Goal: Information Seeking & Learning: Learn about a topic

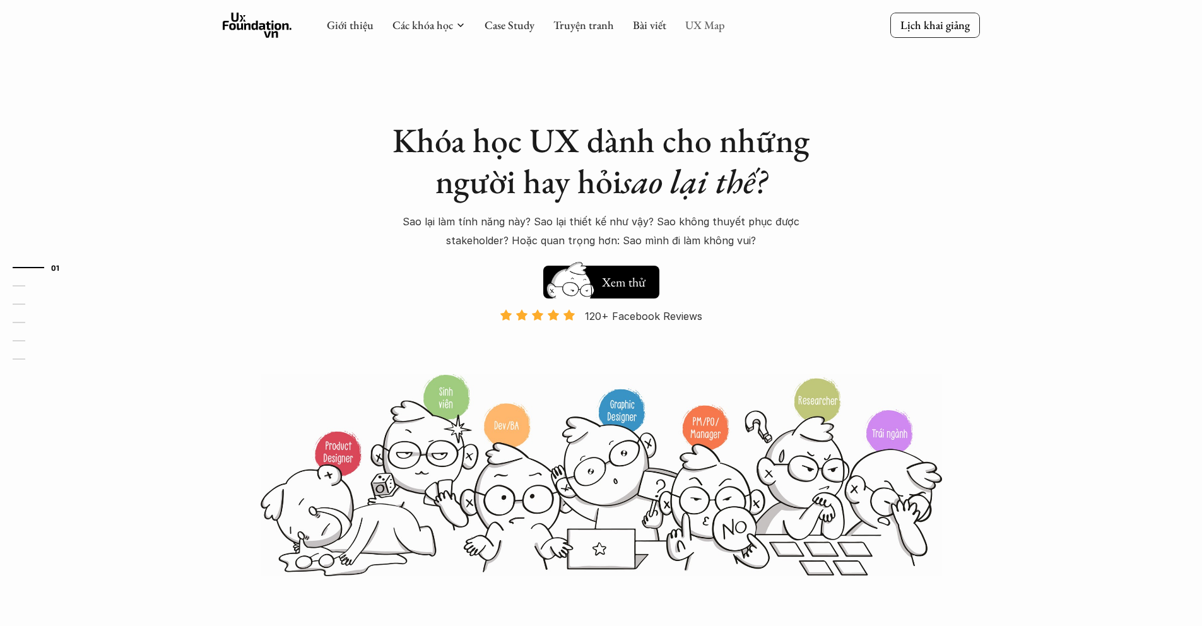
click at [717, 22] on link "UX Map" at bounding box center [705, 25] width 40 height 15
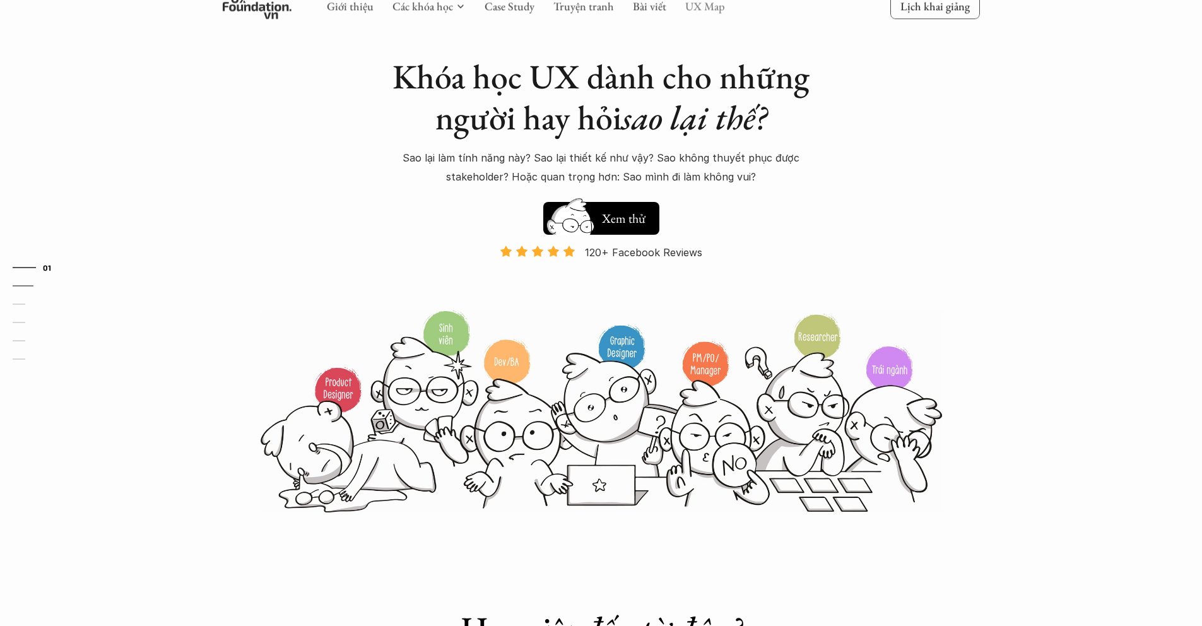
scroll to position [23, 0]
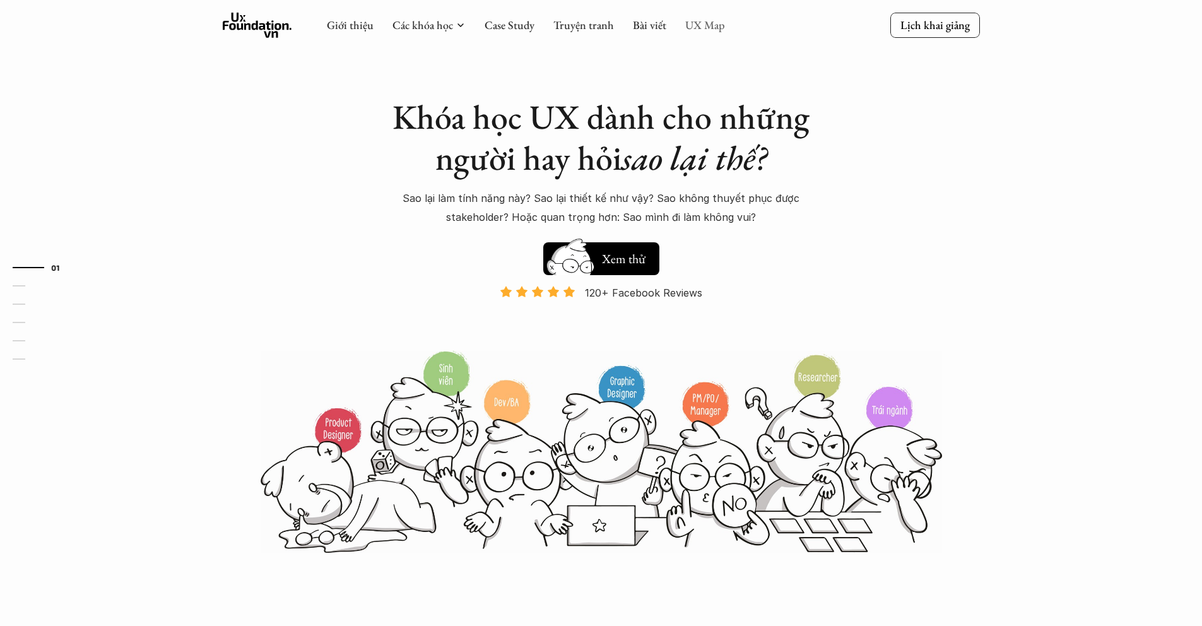
click at [685, 25] on link "UX Map" at bounding box center [705, 25] width 40 height 15
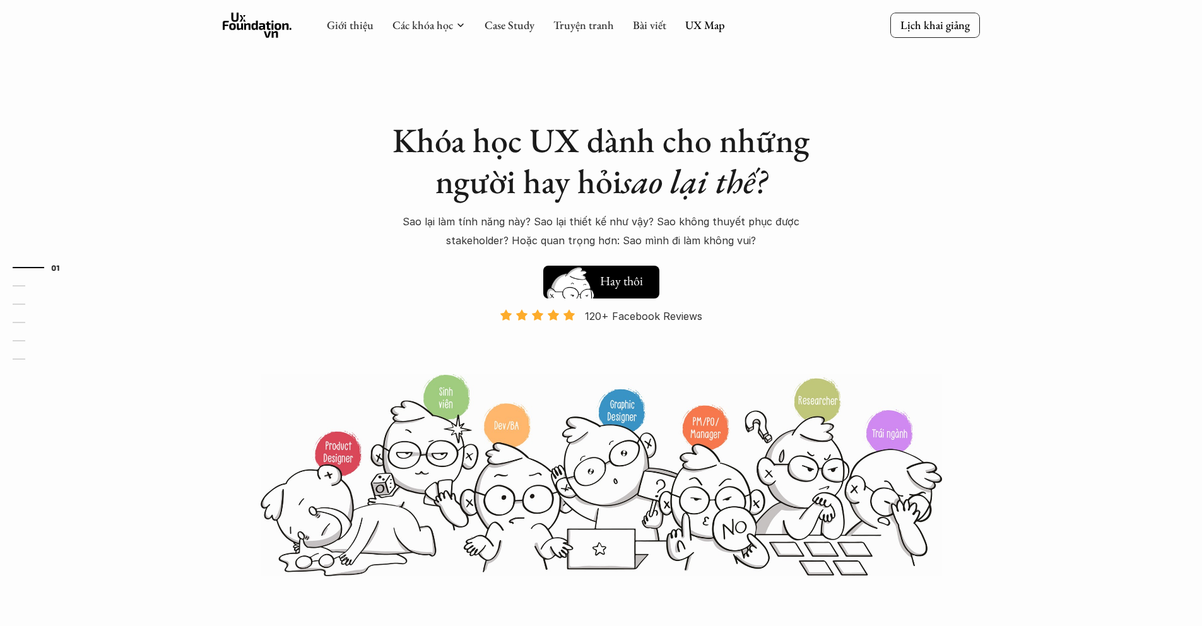
click at [621, 271] on button "Hay thôi Xem thử" at bounding box center [601, 282] width 116 height 33
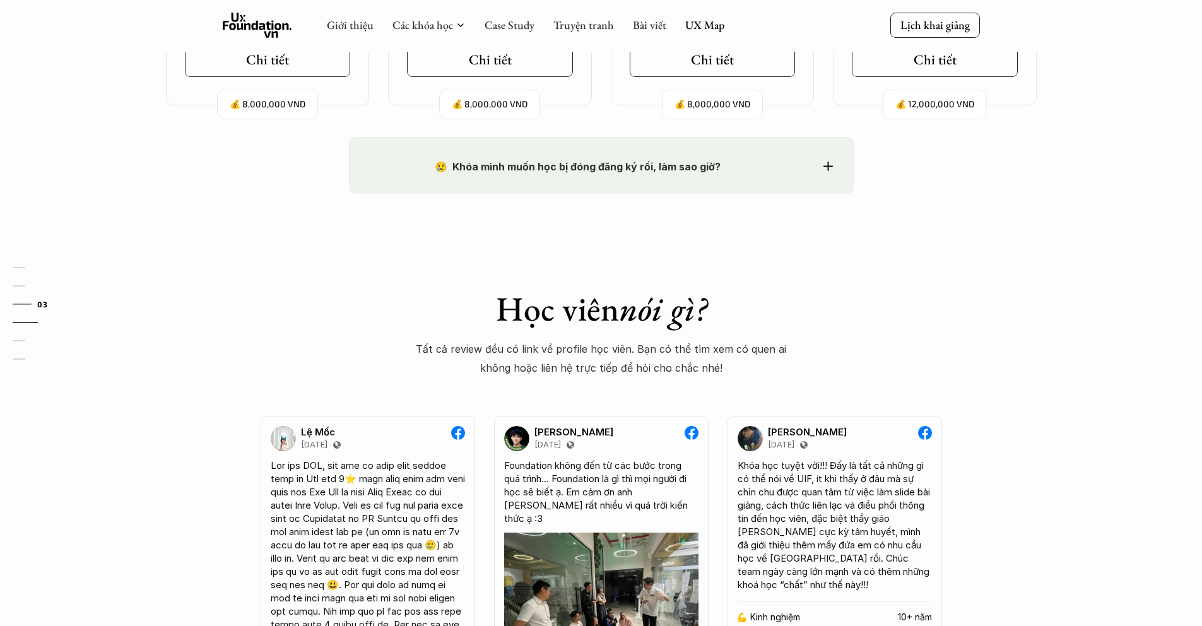
scroll to position [1247, 0]
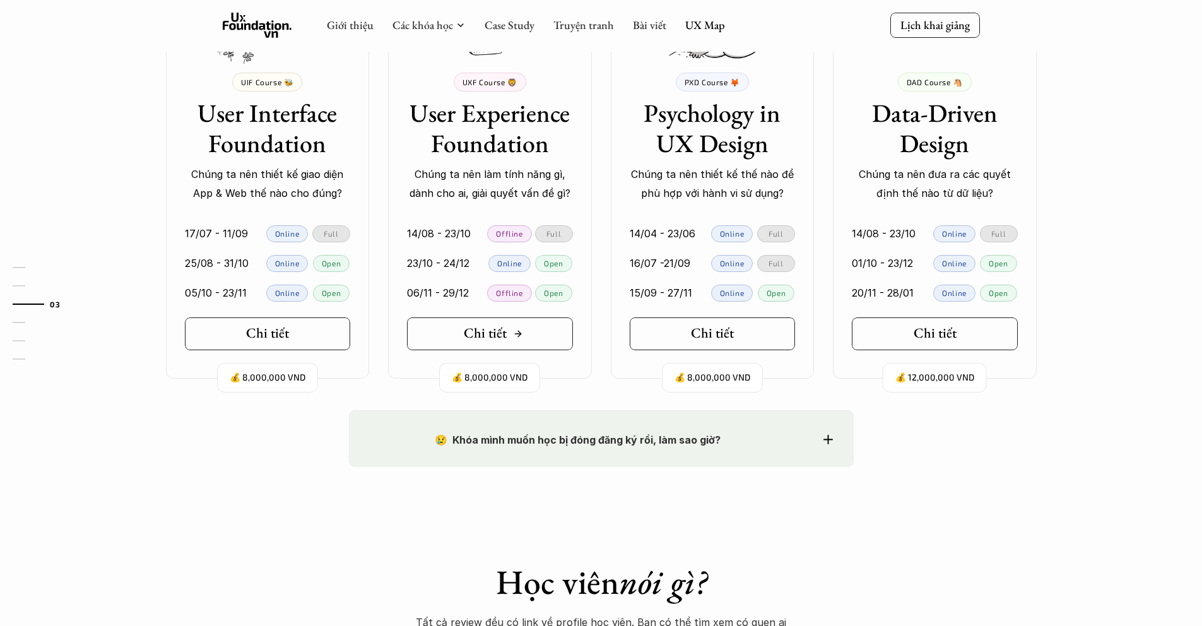
click at [529, 329] on link "Chi tiết" at bounding box center [490, 333] width 166 height 33
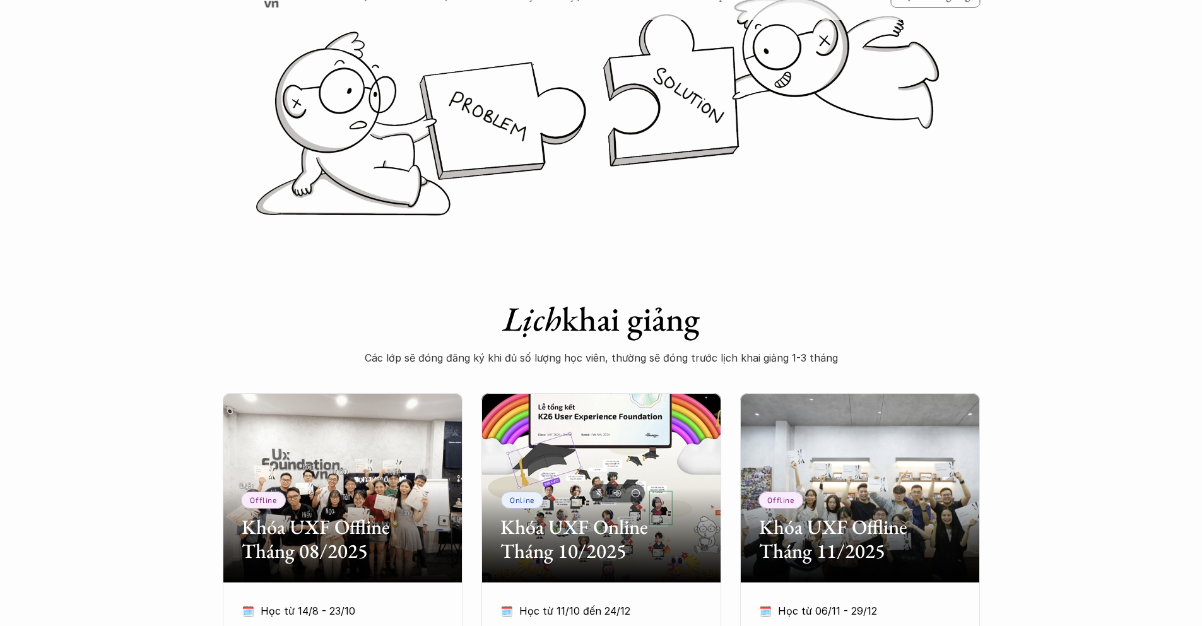
scroll to position [507, 0]
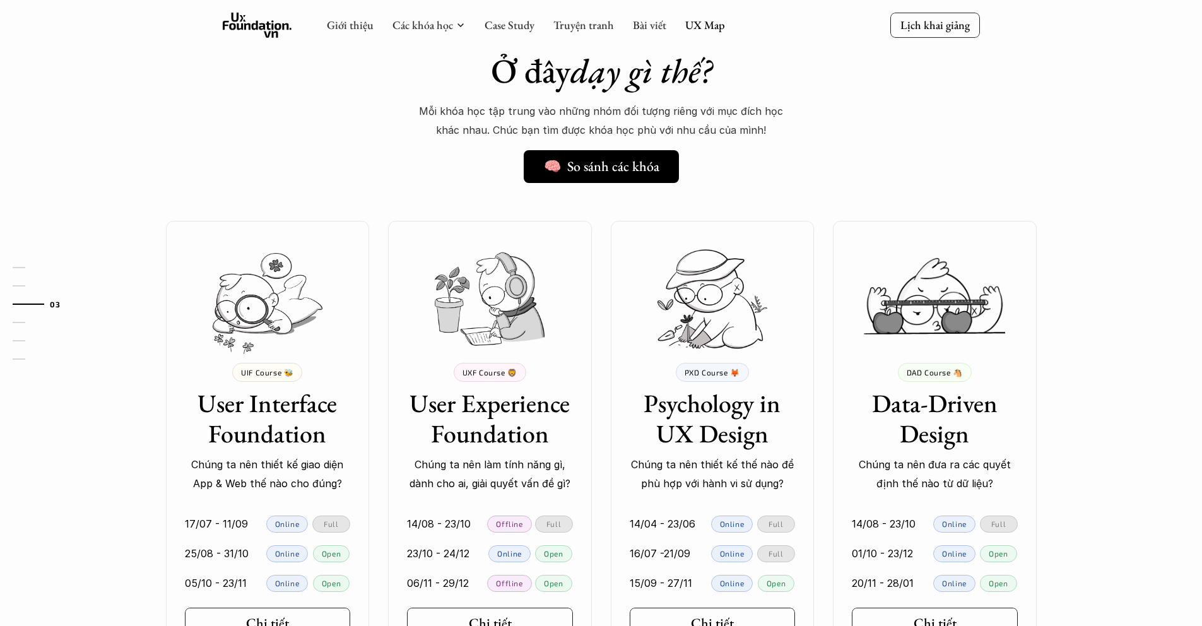
scroll to position [996, 0]
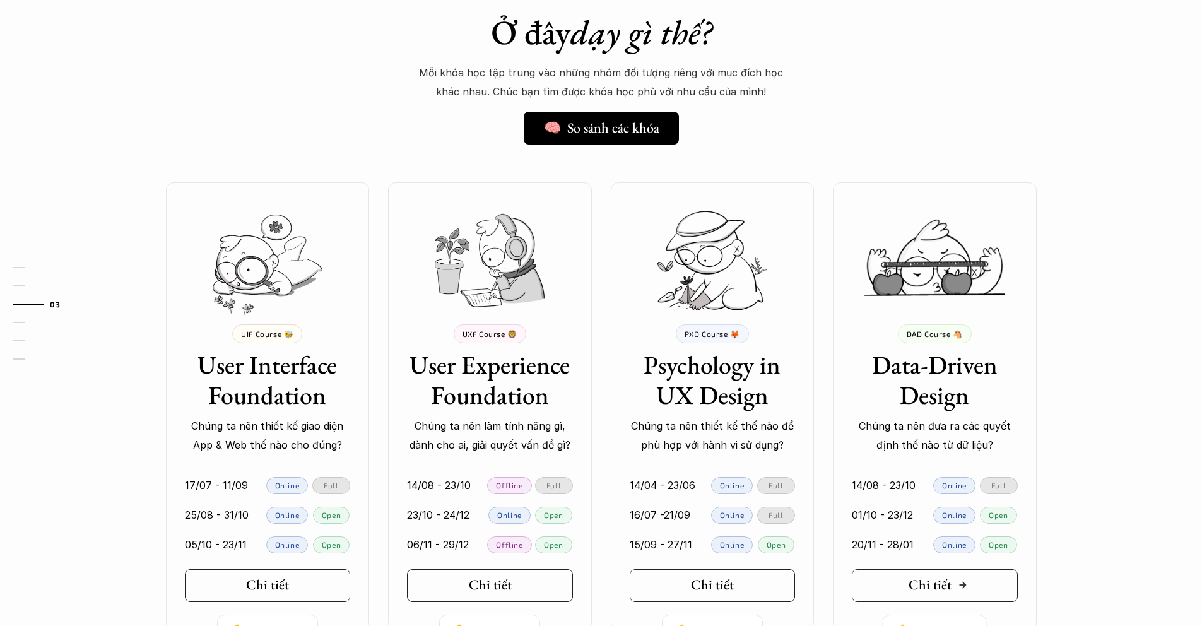
click at [905, 579] on link "Chi tiết" at bounding box center [935, 585] width 166 height 33
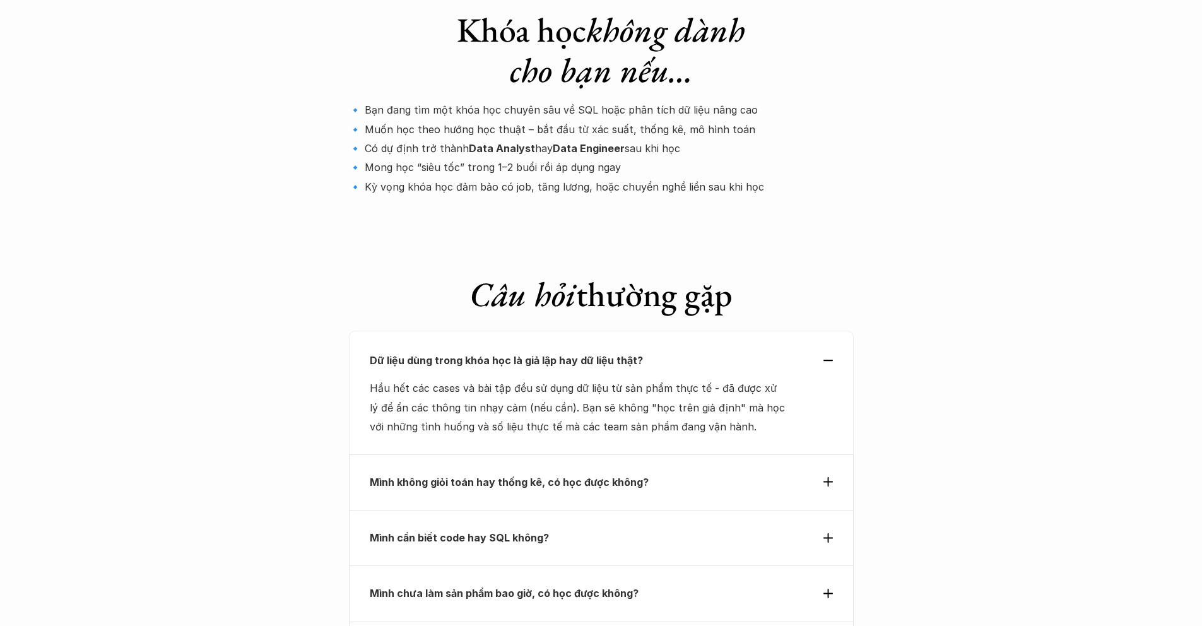
scroll to position [4207, 0]
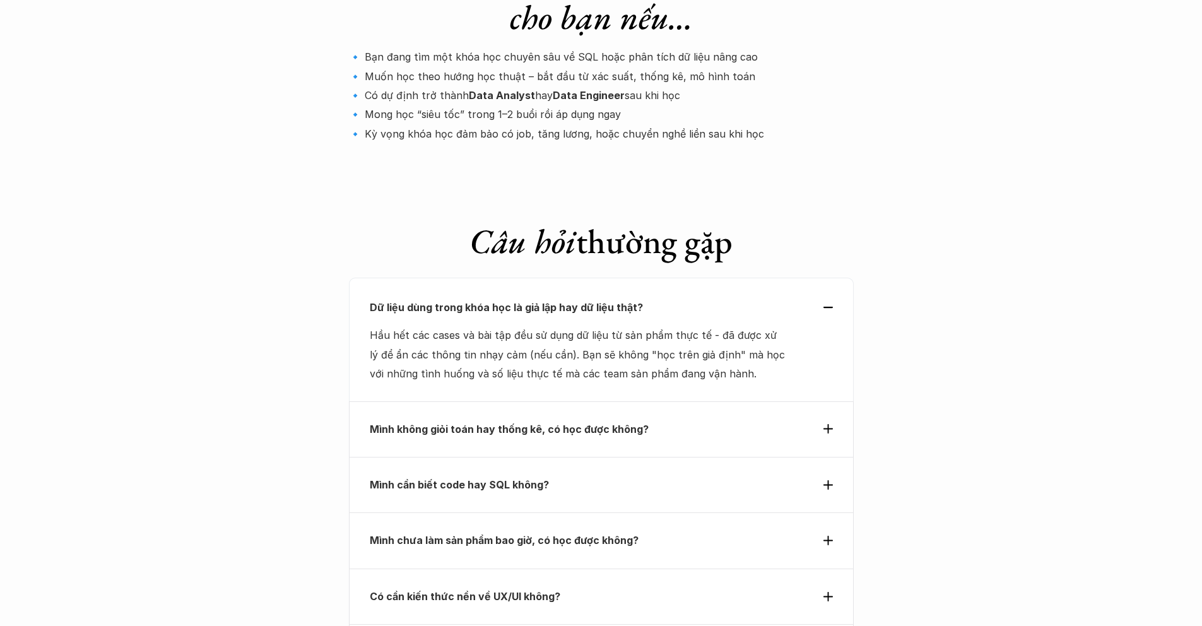
click at [681, 401] on div "Mình không giỏi toán hay thống kê, có học được không?" at bounding box center [601, 429] width 505 height 56
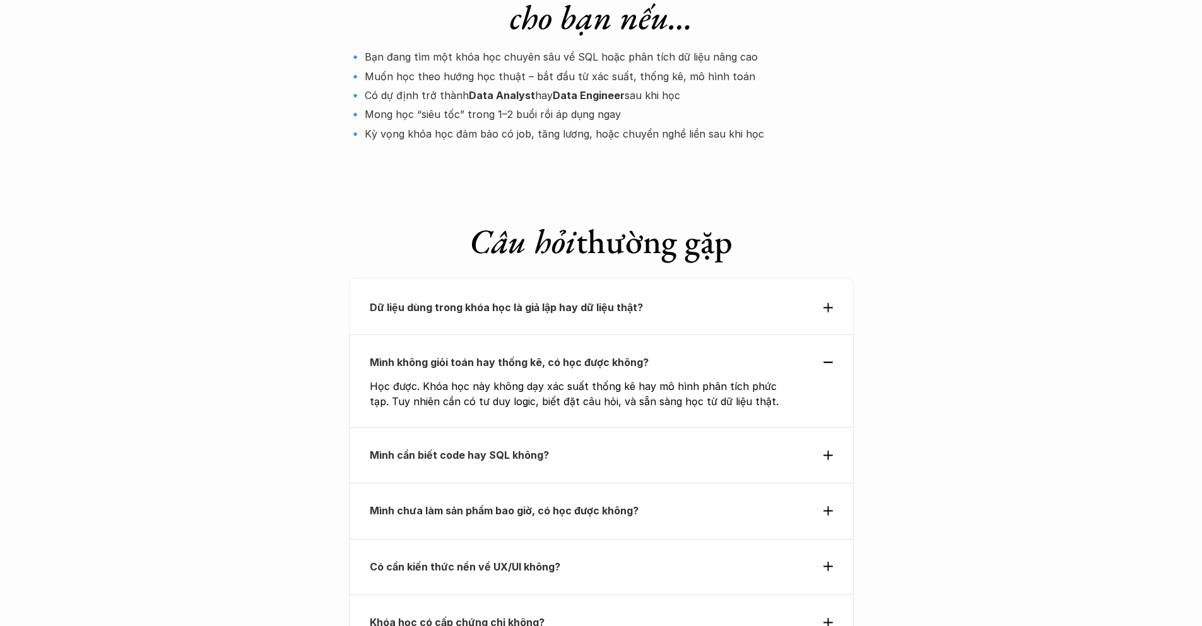
click at [652, 427] on div "Mình cần biết code hay SQL không?" at bounding box center [601, 455] width 505 height 56
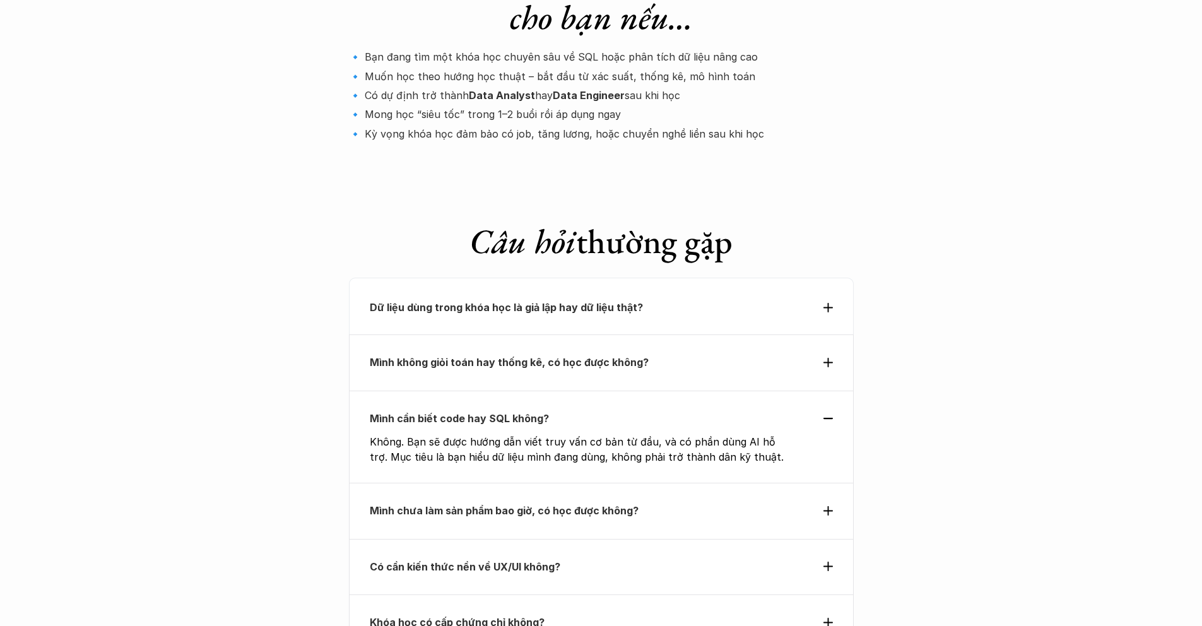
click at [614, 504] on strong "Mình chưa làm sản phẩm bao giờ, có học được không?" at bounding box center [504, 510] width 269 height 13
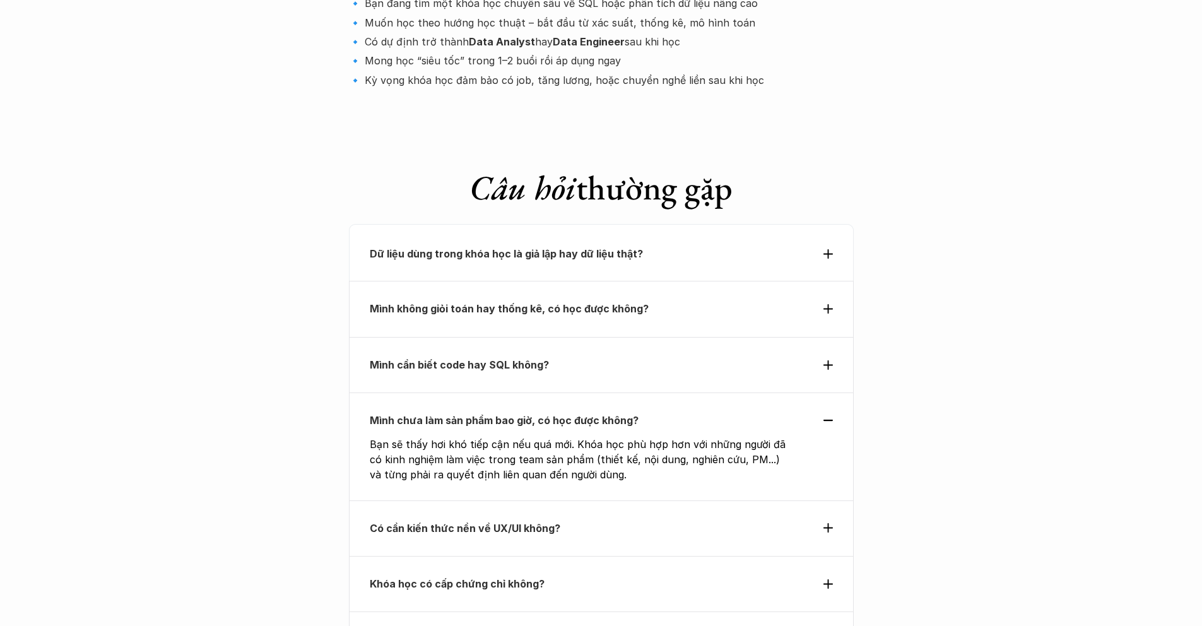
scroll to position [4275, 0]
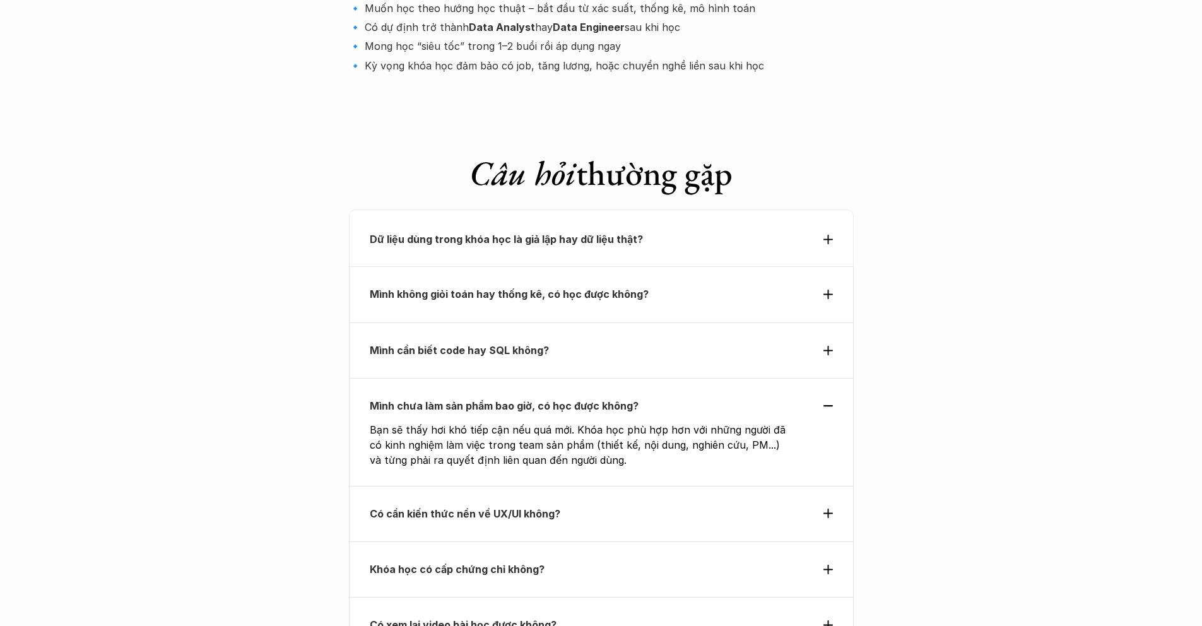
click at [556, 507] on strong "Có cần kiến thức nền về UX/UI không?" at bounding box center [465, 513] width 191 height 13
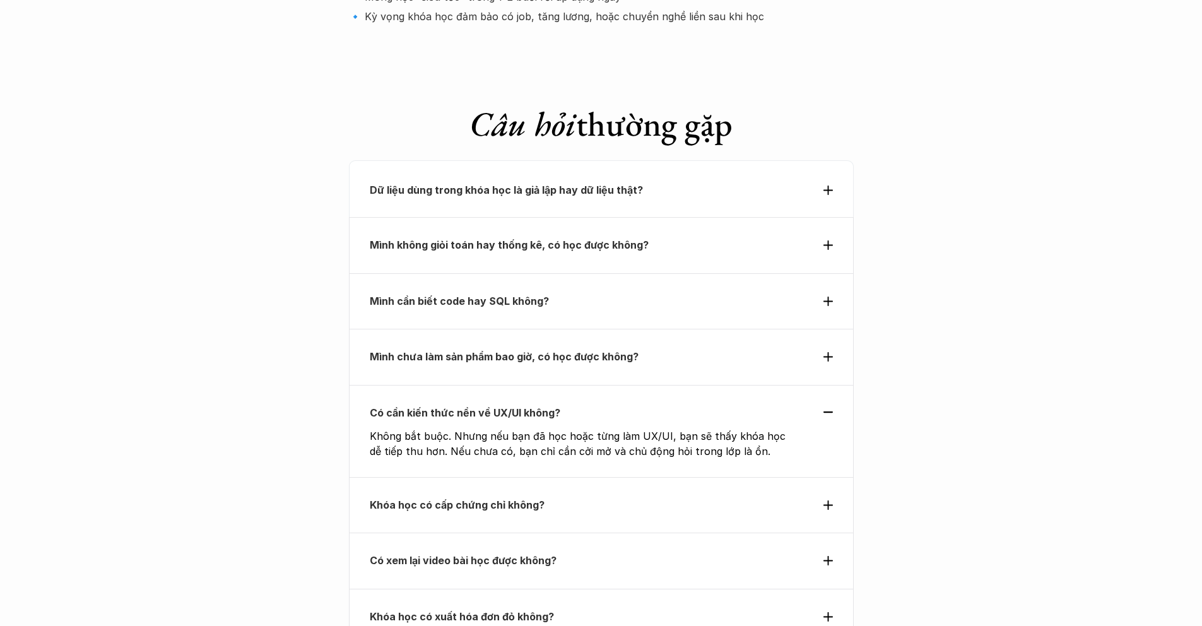
scroll to position [4335, 0]
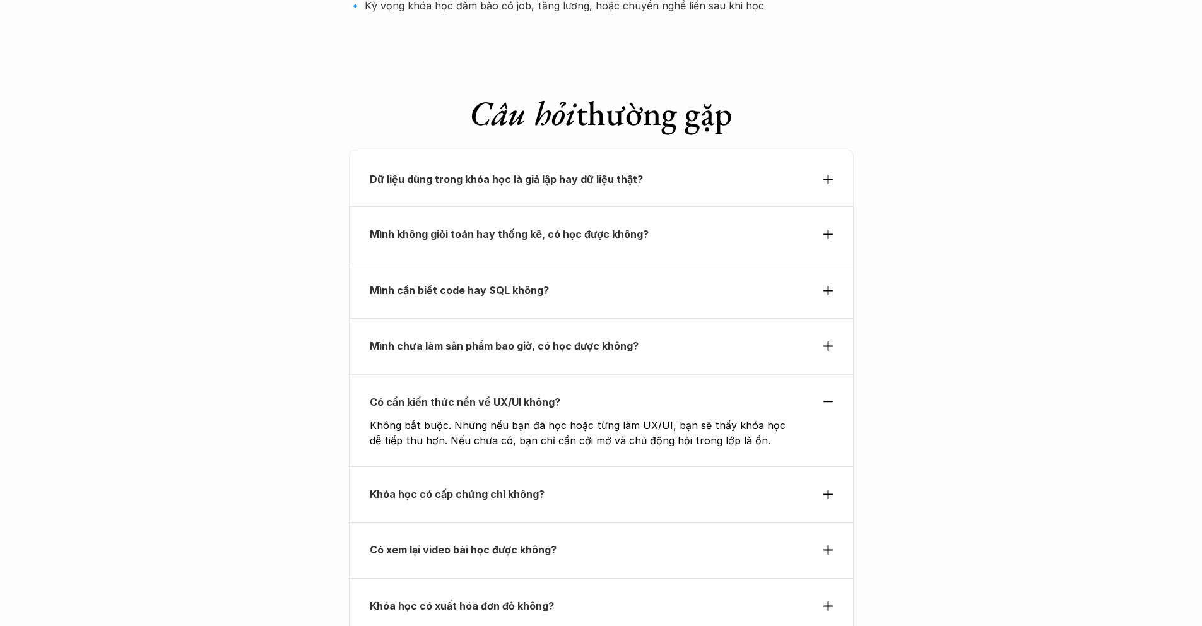
click at [540, 488] on strong "Khóa học có cấp chứng chỉ không?" at bounding box center [457, 494] width 175 height 13
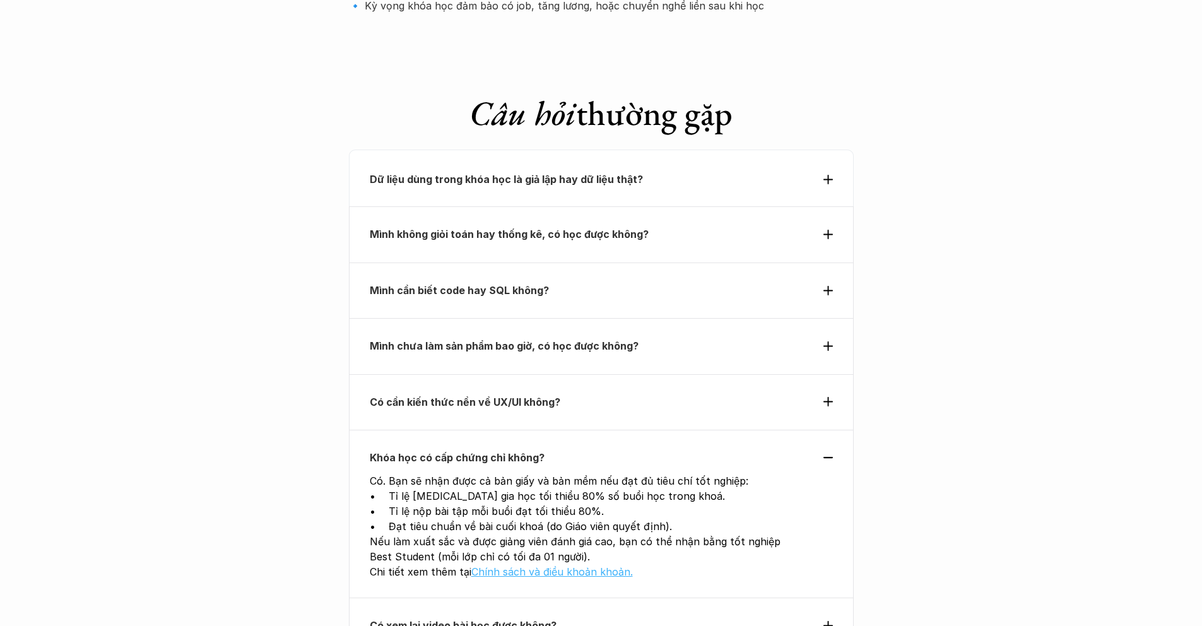
click at [537, 565] on link "Chính sách và điều khoản khoản." at bounding box center [552, 571] width 162 height 13
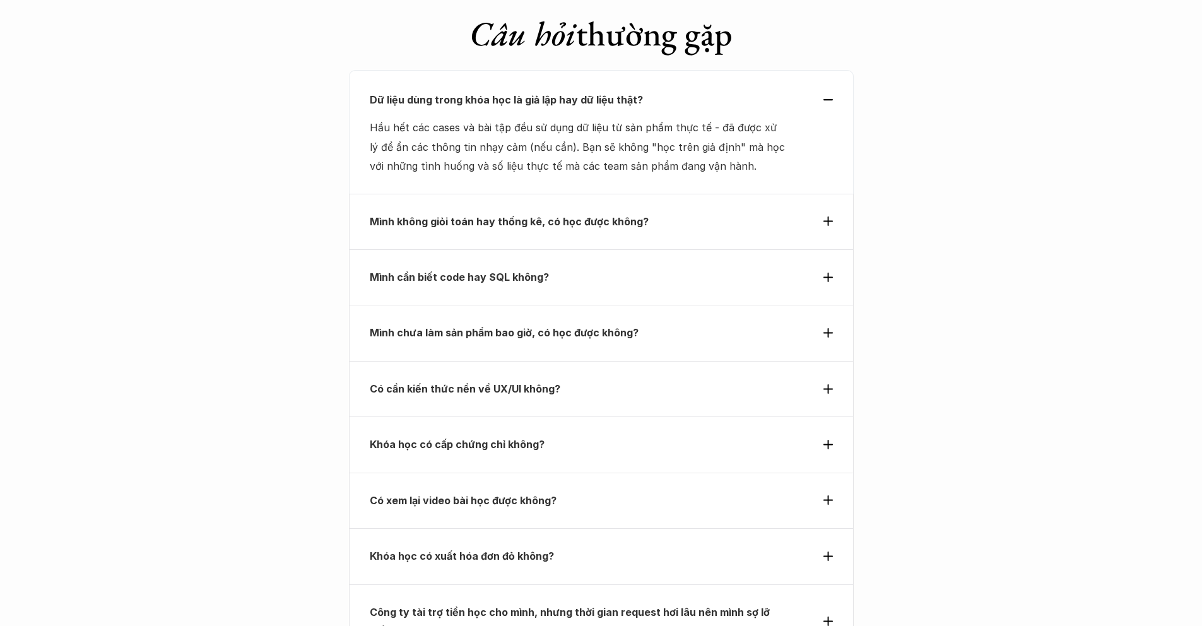
scroll to position [4445, 0]
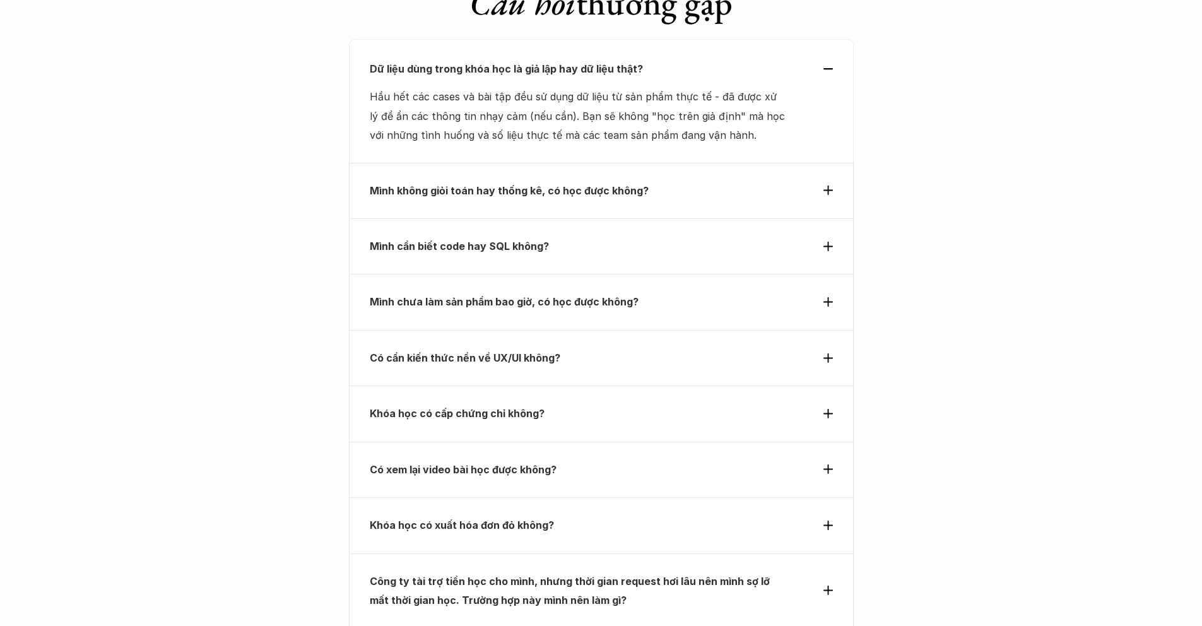
click at [511, 463] on strong "Có xem lại video bài học được không?" at bounding box center [463, 469] width 187 height 13
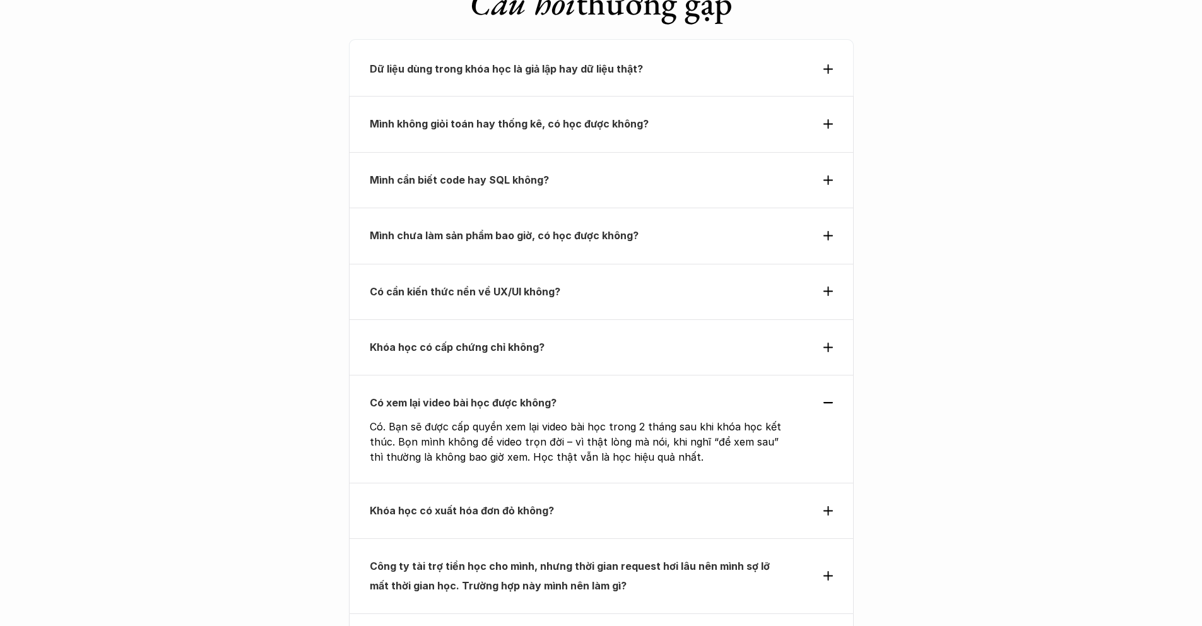
click at [541, 341] on strong "Khóa học có cấp chứng chỉ không?" at bounding box center [457, 347] width 175 height 13
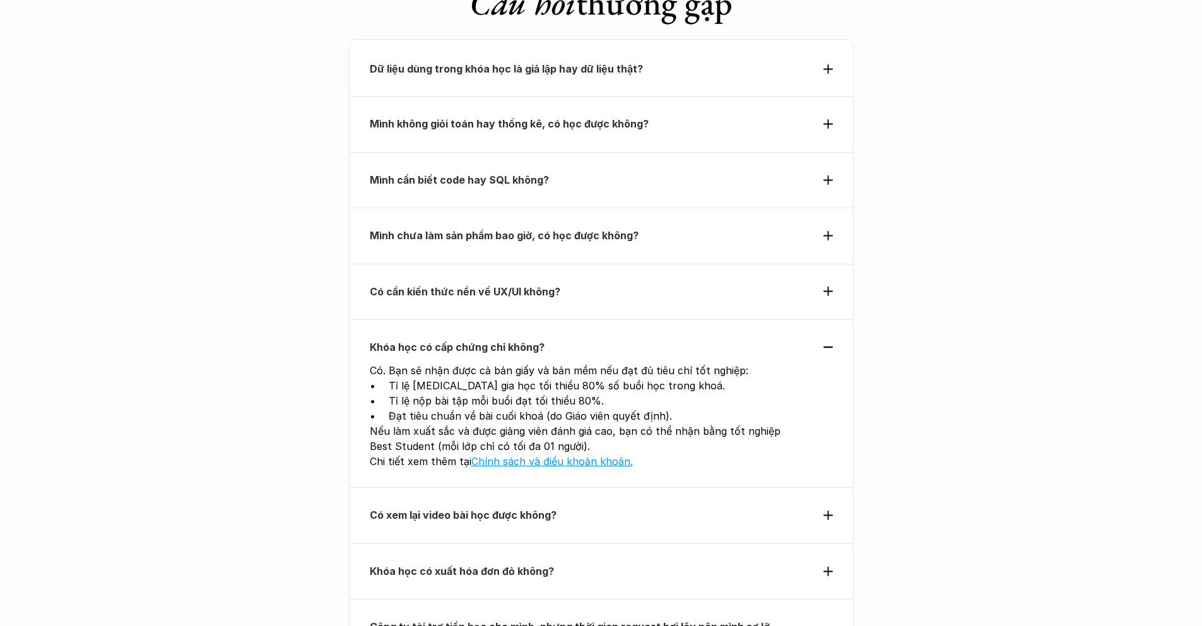
click at [563, 282] on p "Có cần kiến thức nền về UX/UI không?" at bounding box center [578, 291] width 417 height 19
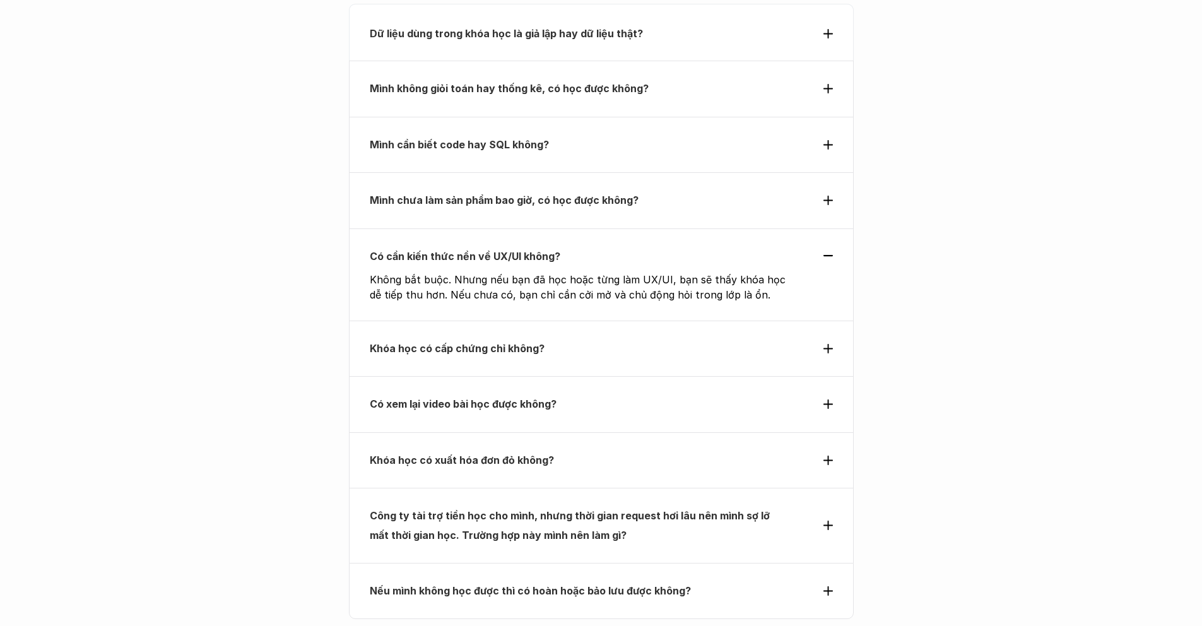
scroll to position [4518, 0]
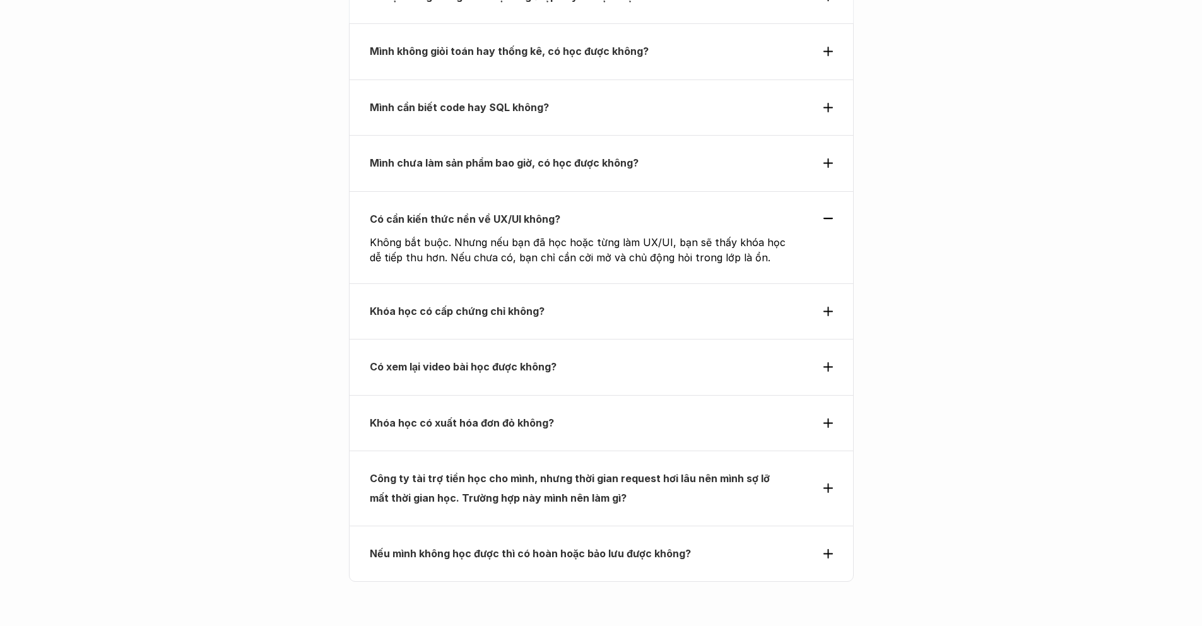
click at [496, 416] on strong "Khóa học có xuất hóa đơn đỏ không?" at bounding box center [462, 422] width 184 height 13
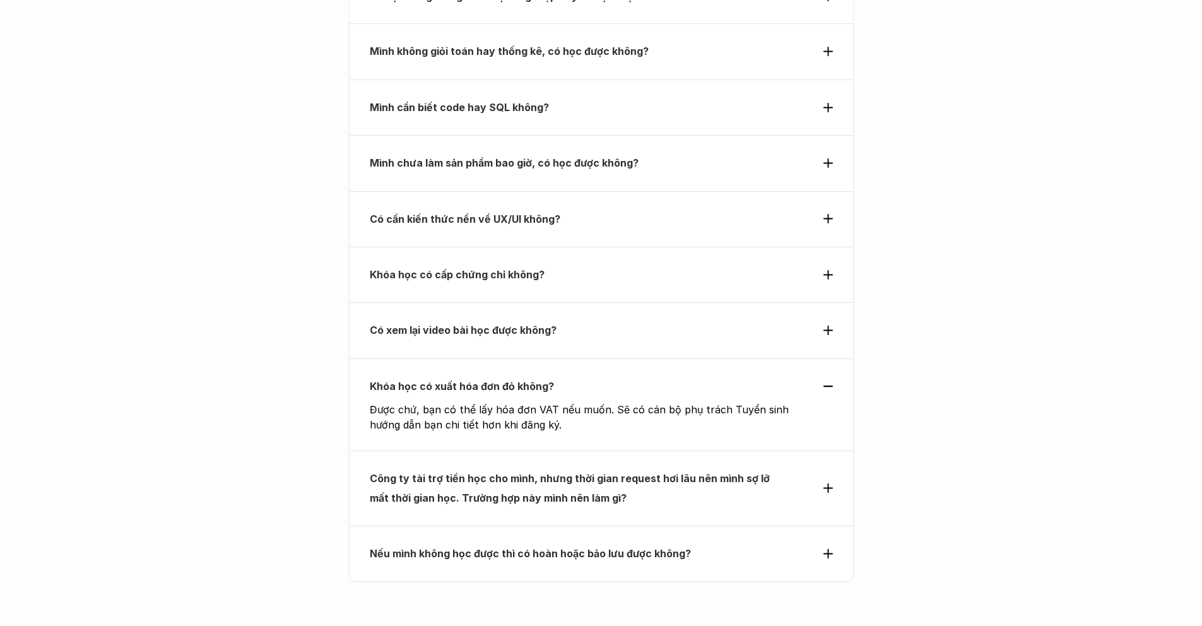
scroll to position [4584, 0]
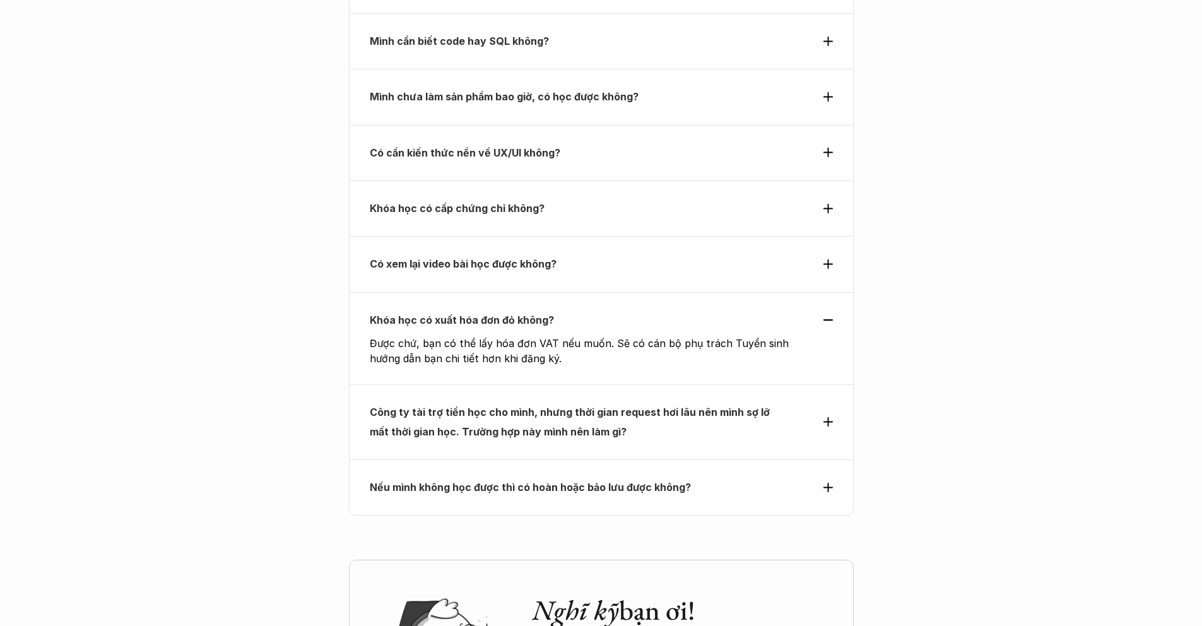
click at [532, 406] on strong "Công ty tài trợ tiền học cho mình, nhưng thời gian request hơi lâu nên mình sợ …" at bounding box center [571, 422] width 402 height 32
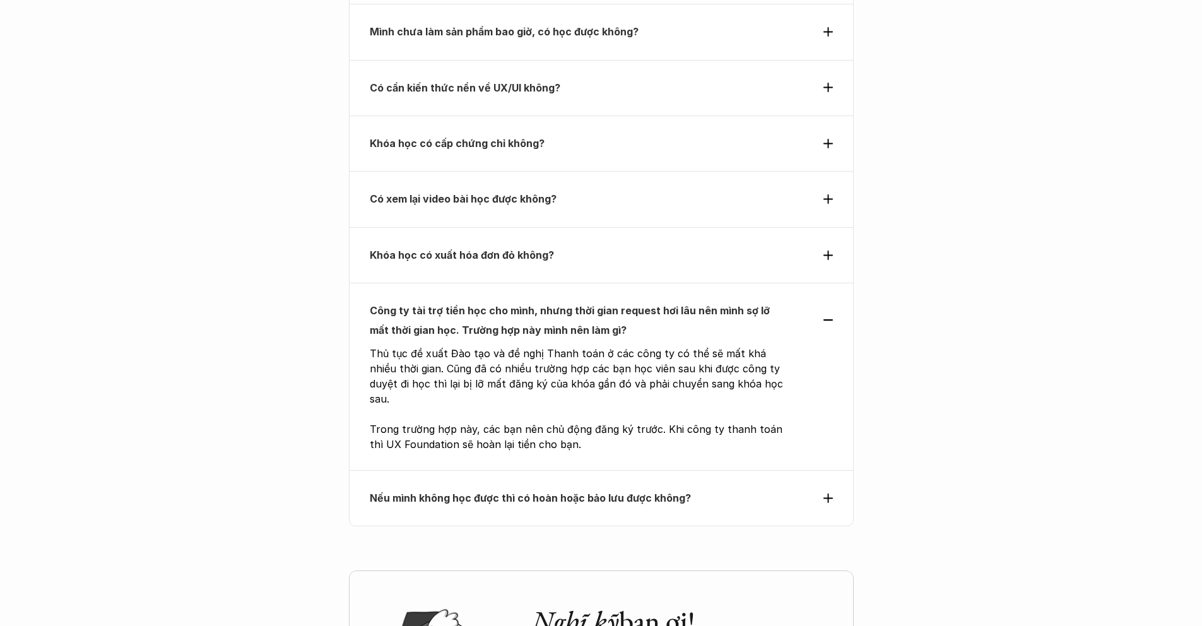
scroll to position [4651, 0]
click at [510, 490] on strong "Nếu mình không học được thì có hoàn hoặc bảo lưu được không?" at bounding box center [530, 496] width 321 height 13
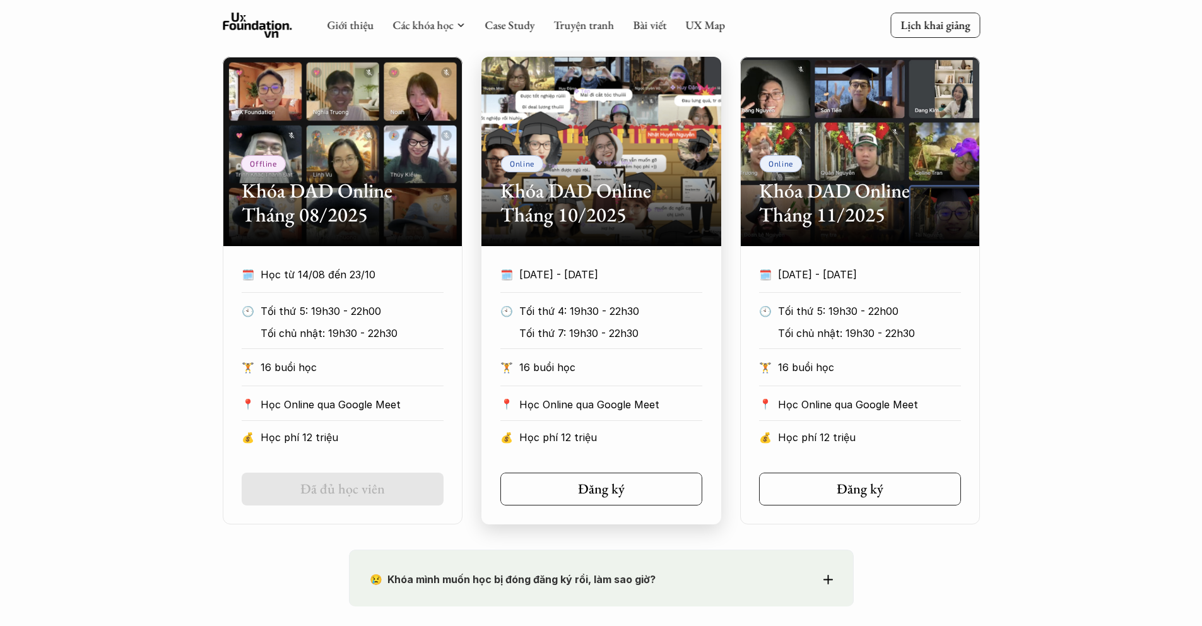
scroll to position [644, 0]
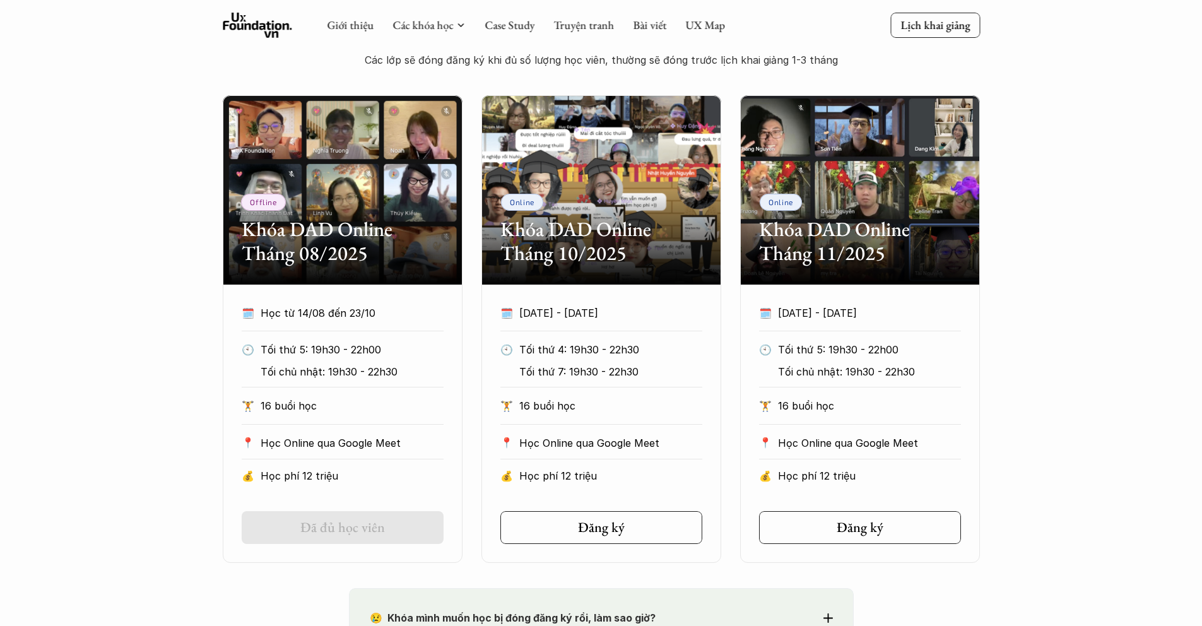
click at [444, 143] on div "Offline Khóa DAD Online Tháng 08/2025" at bounding box center [343, 189] width 240 height 189
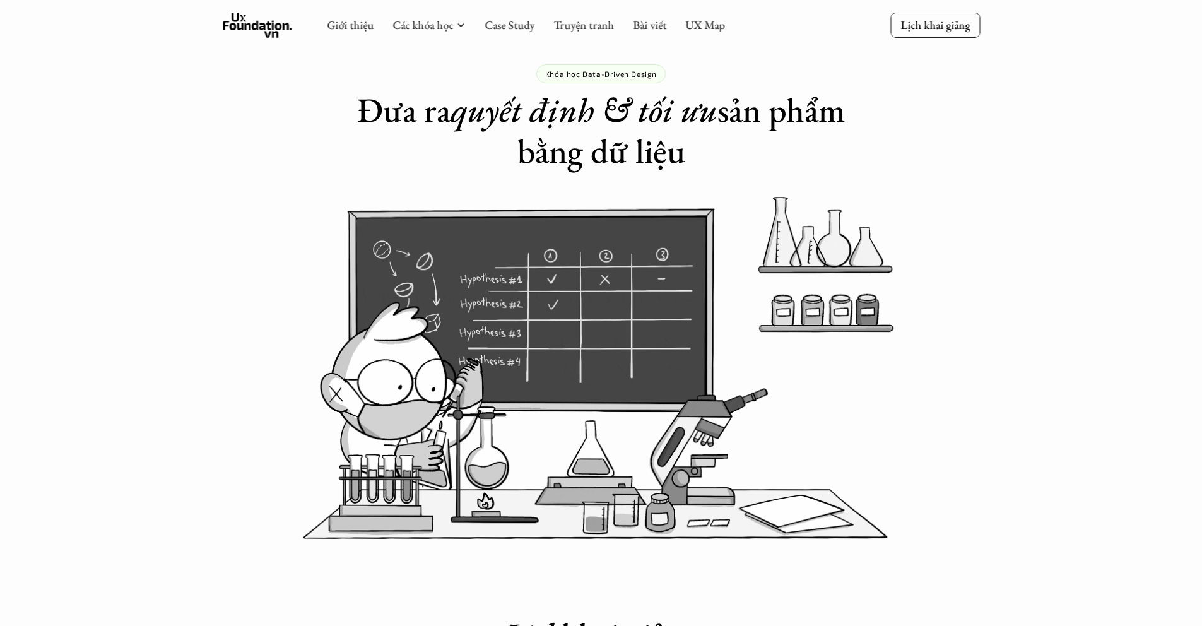
scroll to position [0, 0]
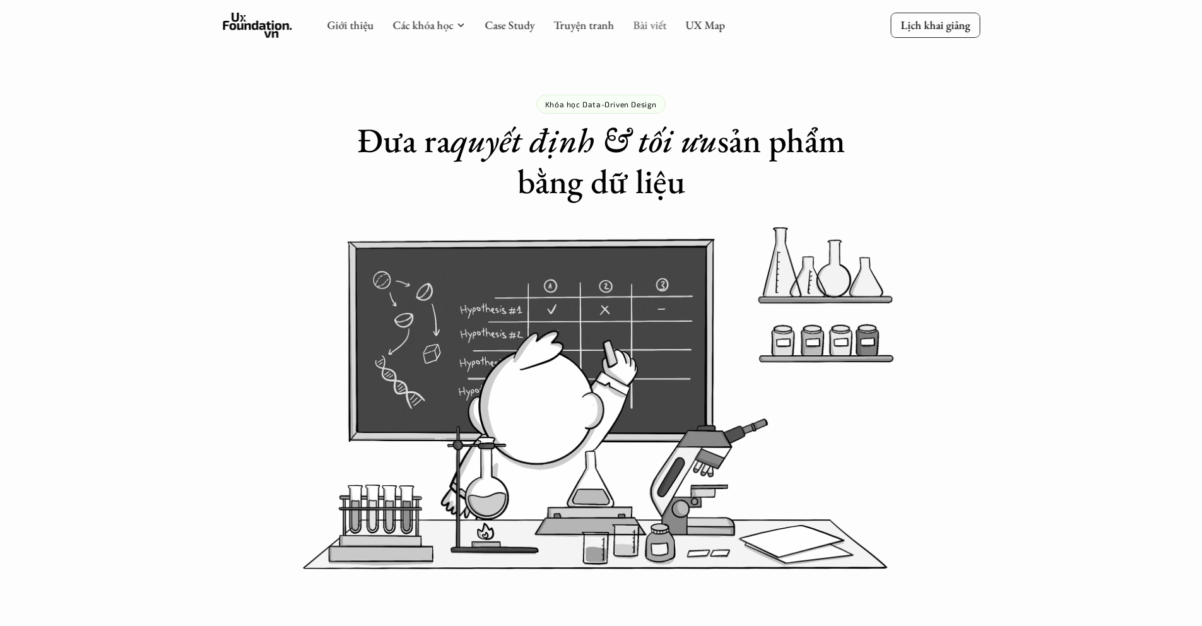
click at [647, 24] on link "Bài viết" at bounding box center [649, 25] width 33 height 15
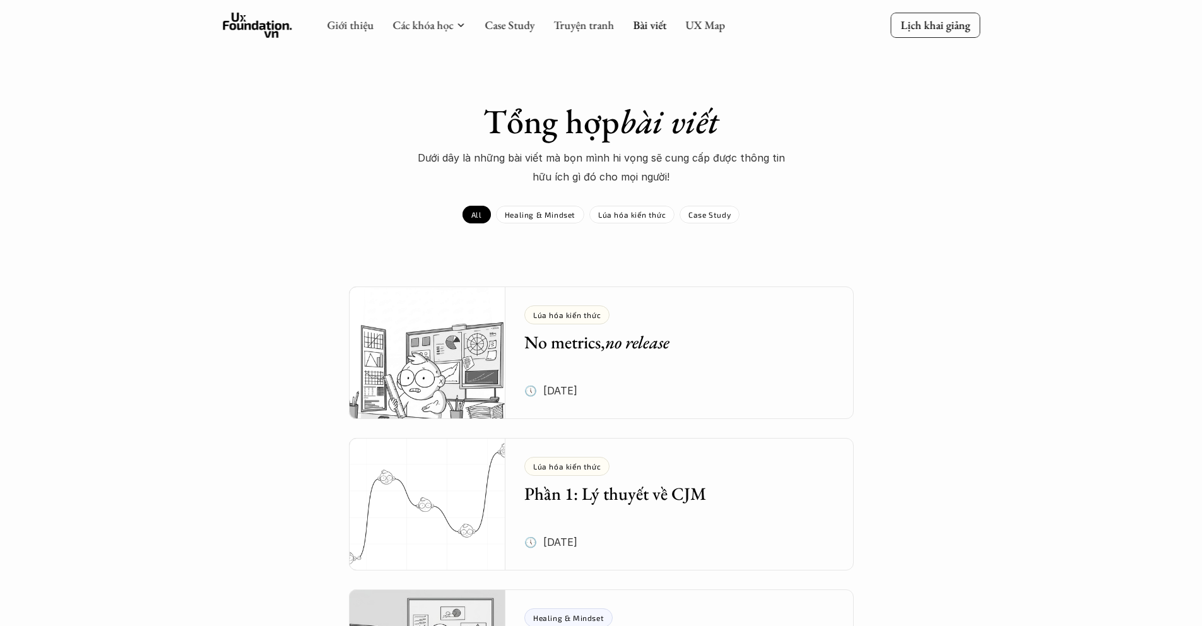
click at [597, 303] on div "Lúa hóa kiến thức No metrics, no release 🕔 28 thg 7, 2025" at bounding box center [688, 352] width 329 height 132
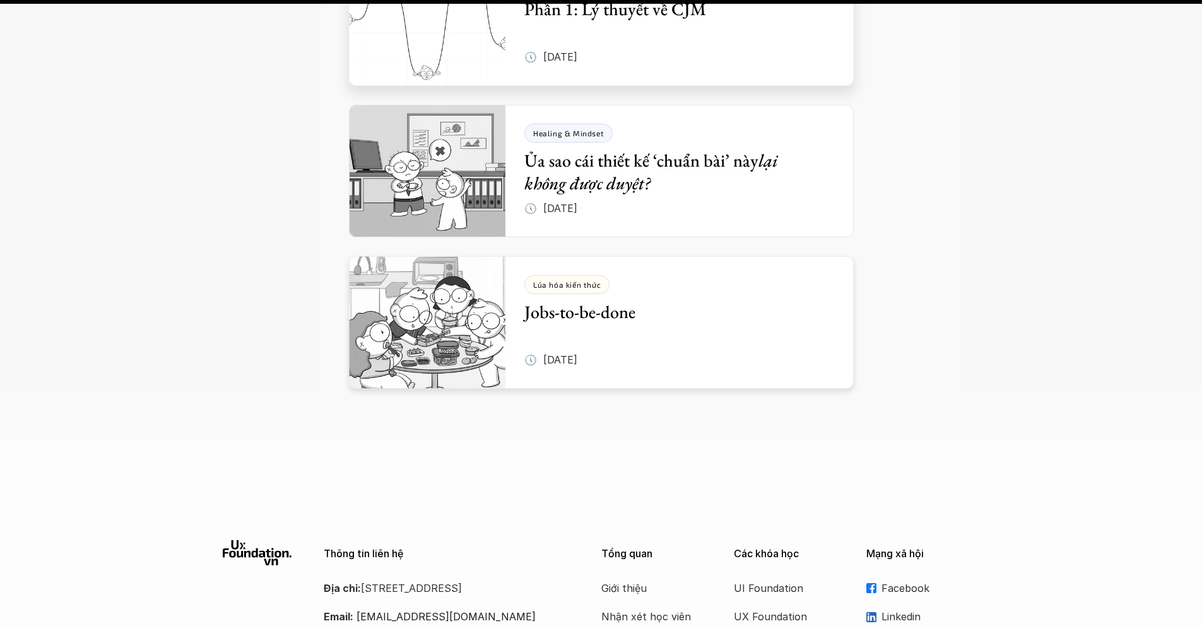
scroll to position [5094, 0]
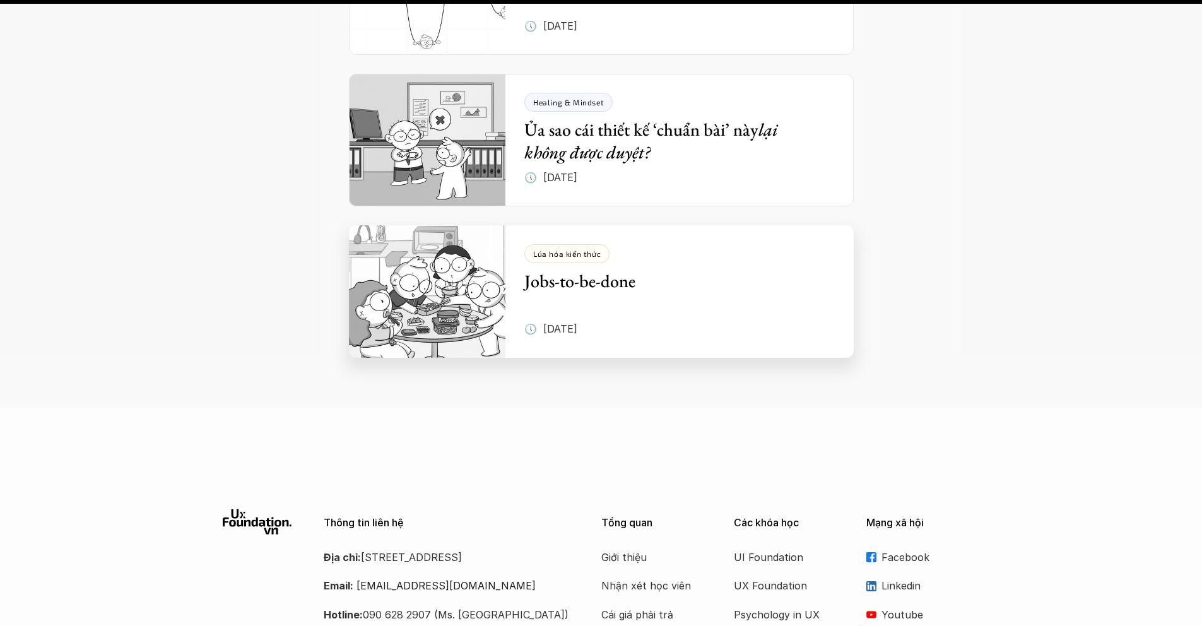
click at [594, 269] on h5 "Jobs-to-be-done" at bounding box center [669, 280] width 291 height 23
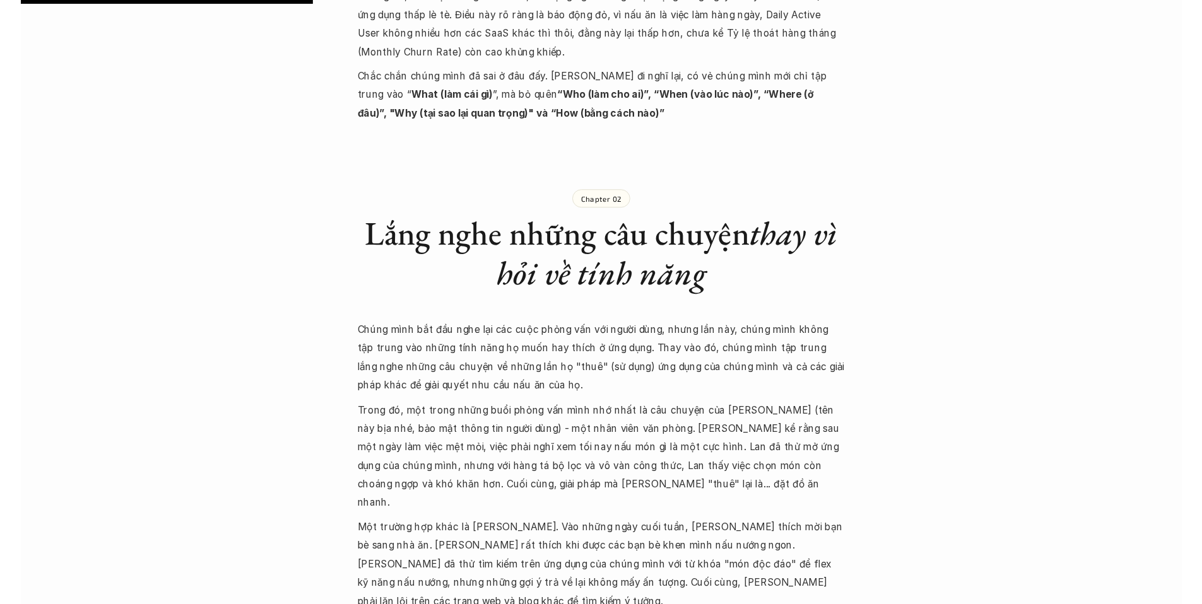
scroll to position [1169, 0]
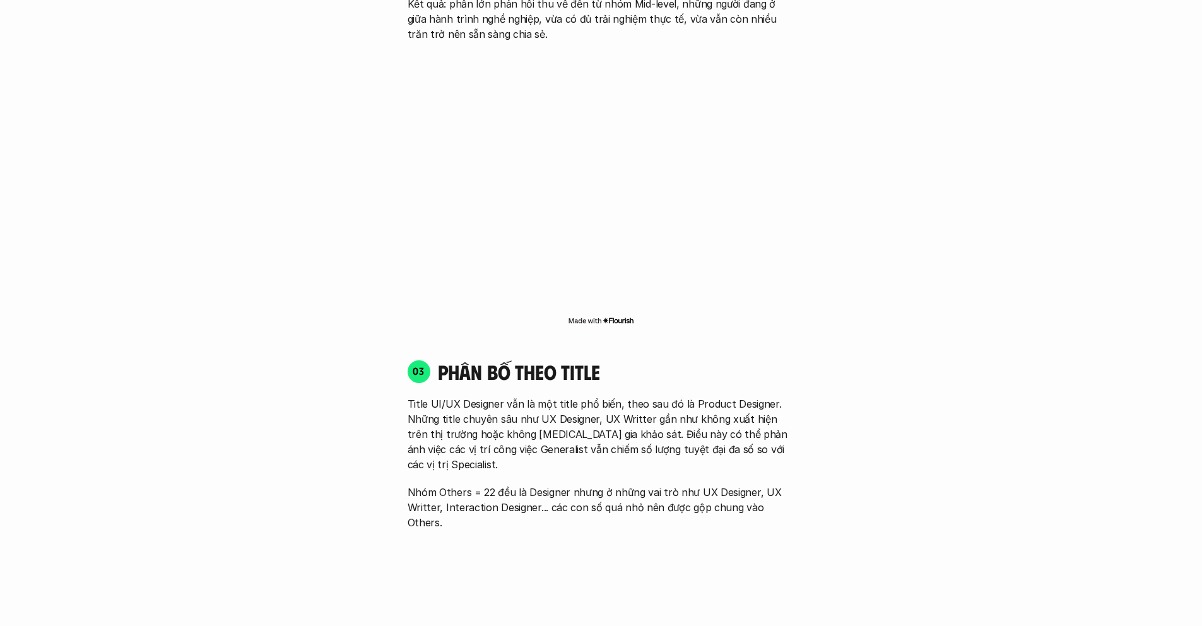
scroll to position [1680, 0]
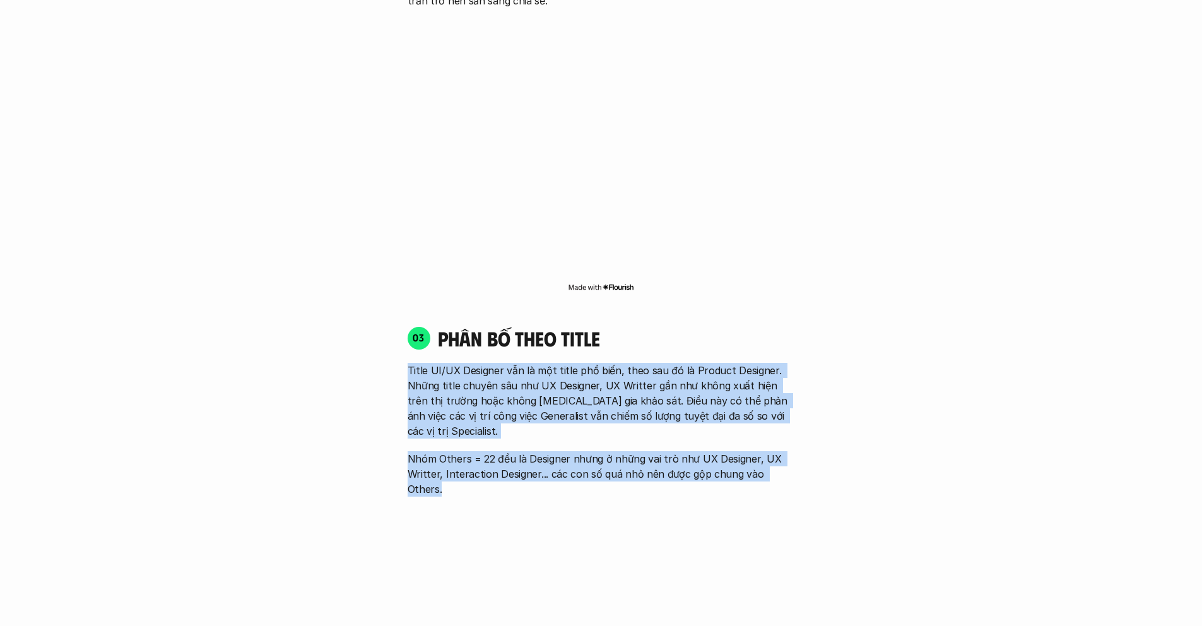
drag, startPoint x: 481, startPoint y: 369, endPoint x: 827, endPoint y: 436, distance: 352.1
click at [827, 436] on div "01 Phân bố theo background 03 nhóm ngành chính của những người tham gia khảo sá…" at bounding box center [601, 429] width 808 height 2307
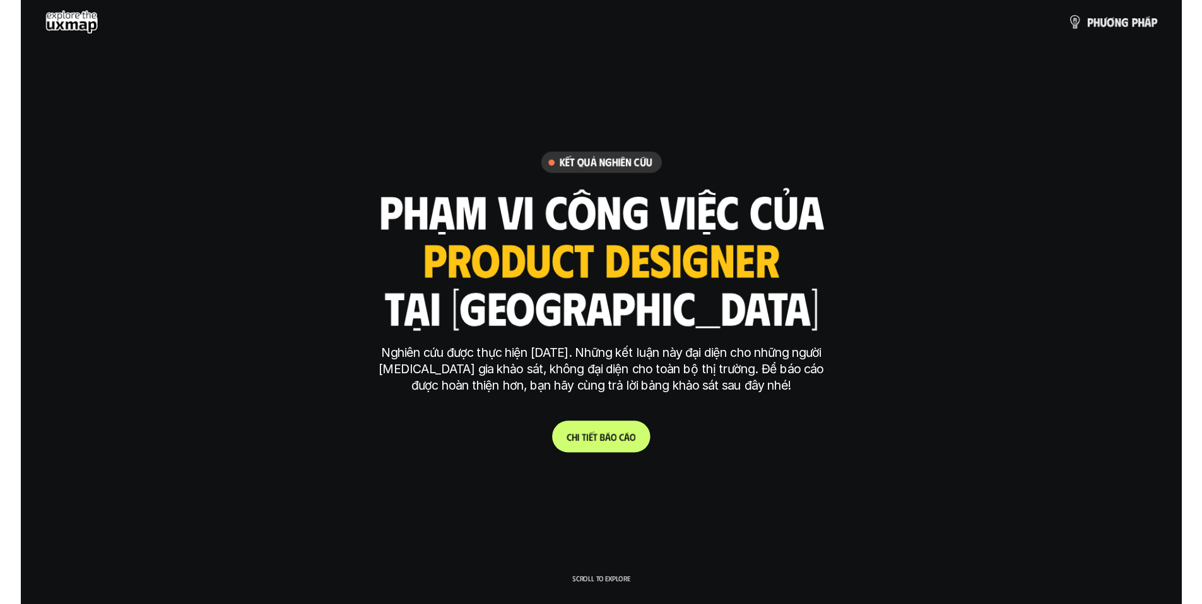
scroll to position [3, 0]
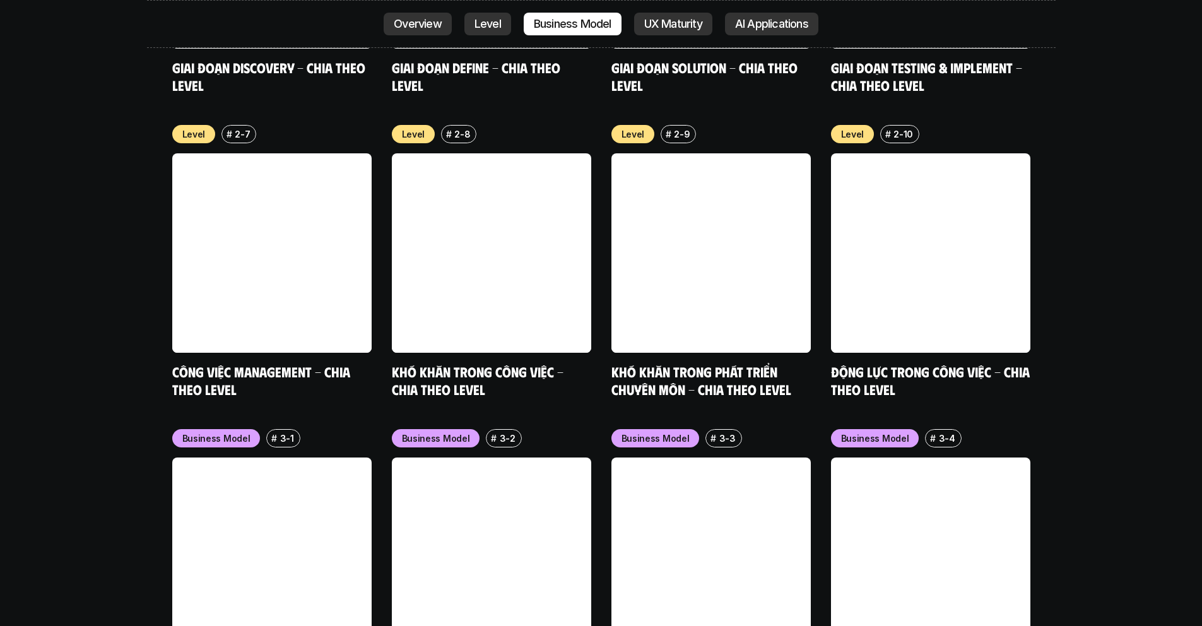
scroll to position [4344, 0]
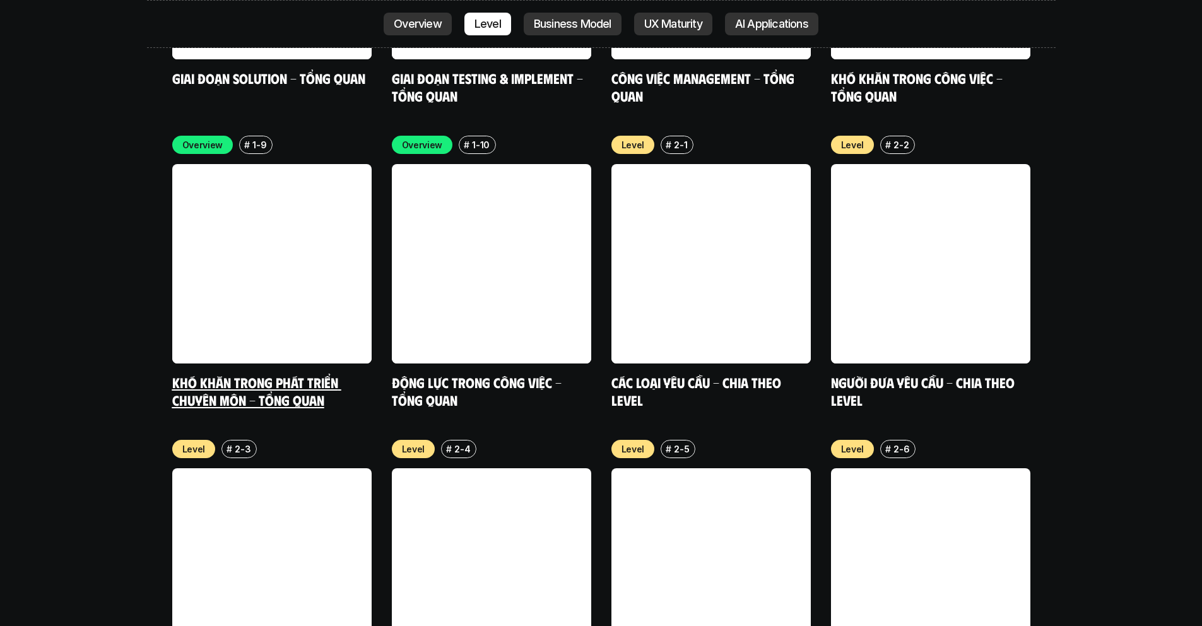
click at [232, 188] on link at bounding box center [271, 263] width 199 height 199
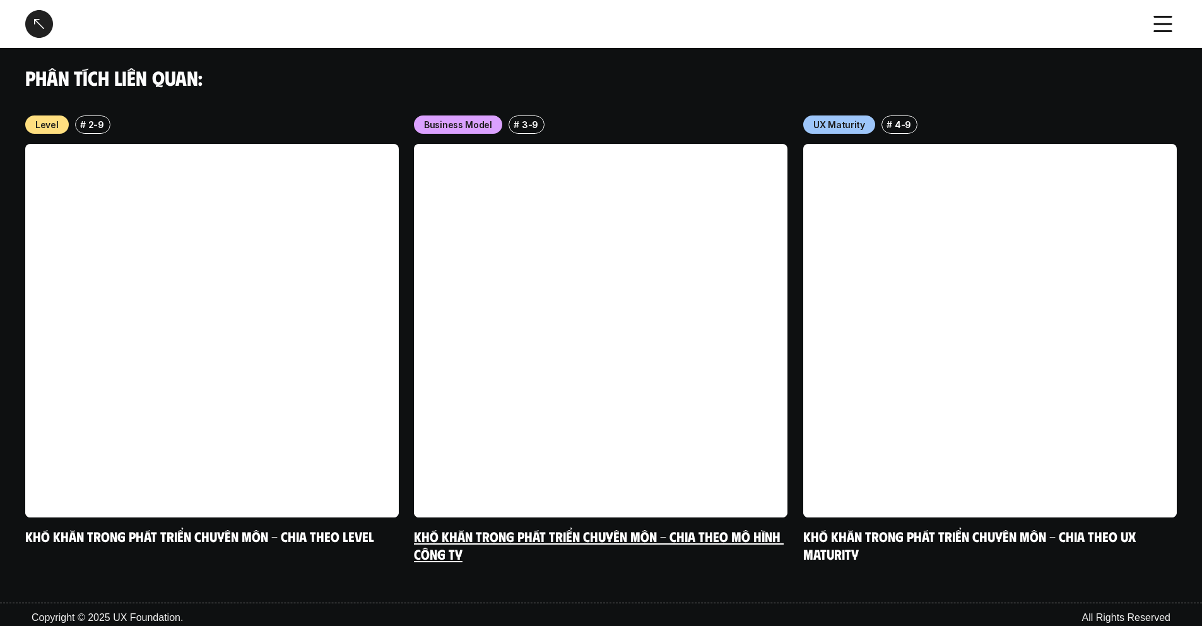
scroll to position [1242, 0]
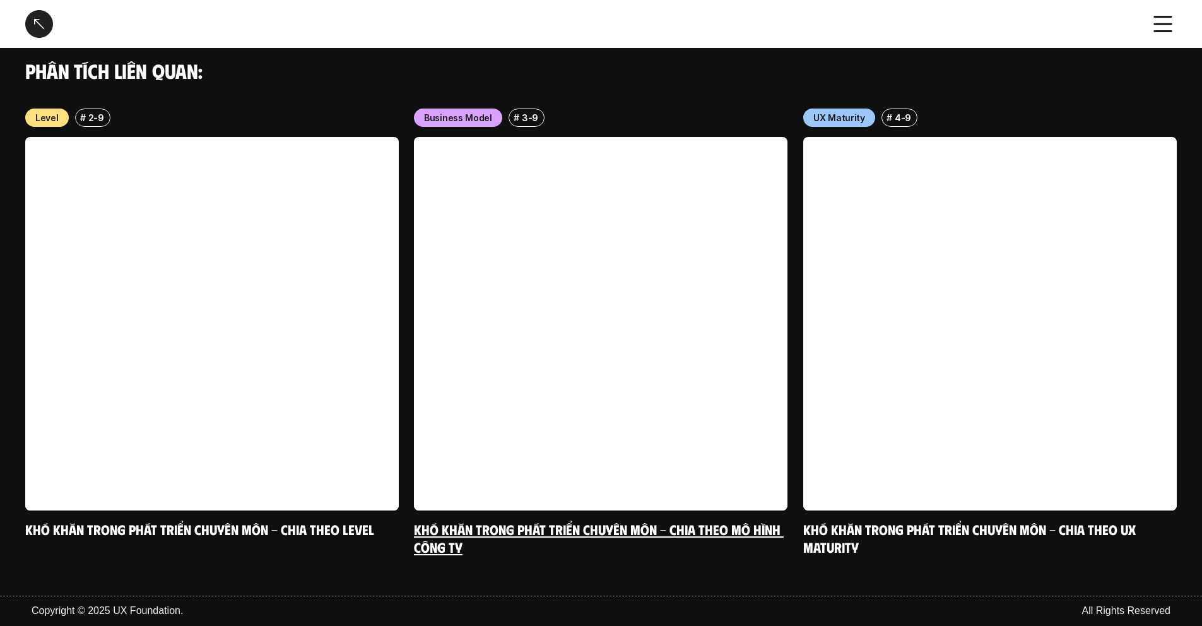
click at [680, 233] on link at bounding box center [600, 323] width 373 height 373
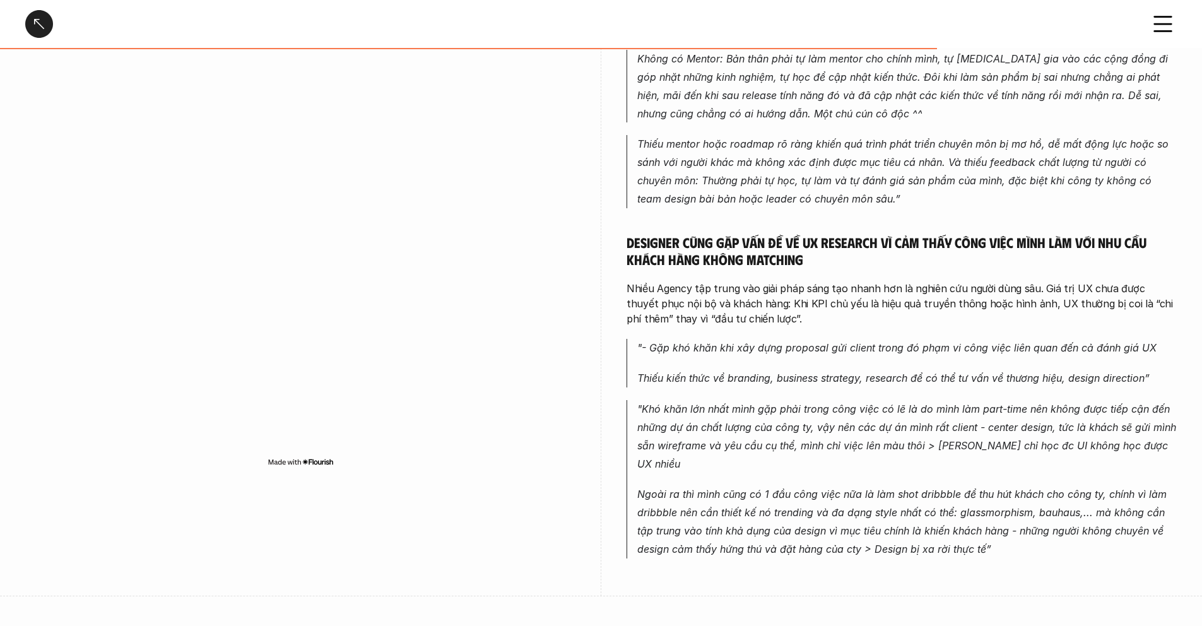
scroll to position [2063, 0]
